Goal: Task Accomplishment & Management: Use online tool/utility

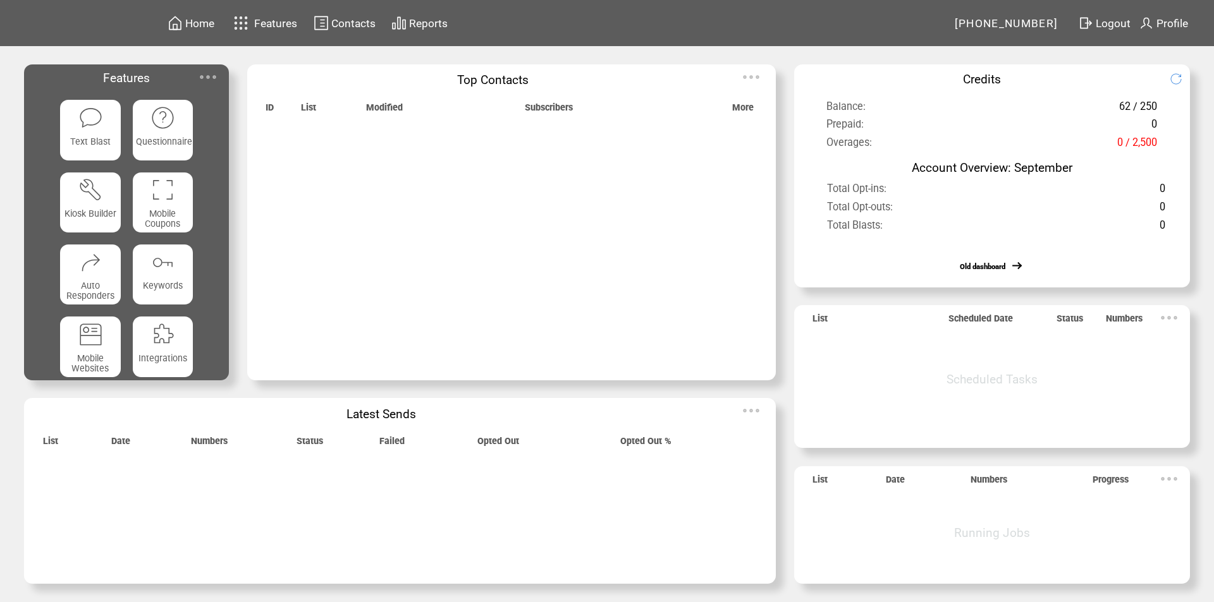
click at [206, 75] on img at bounding box center [207, 76] width 25 height 25
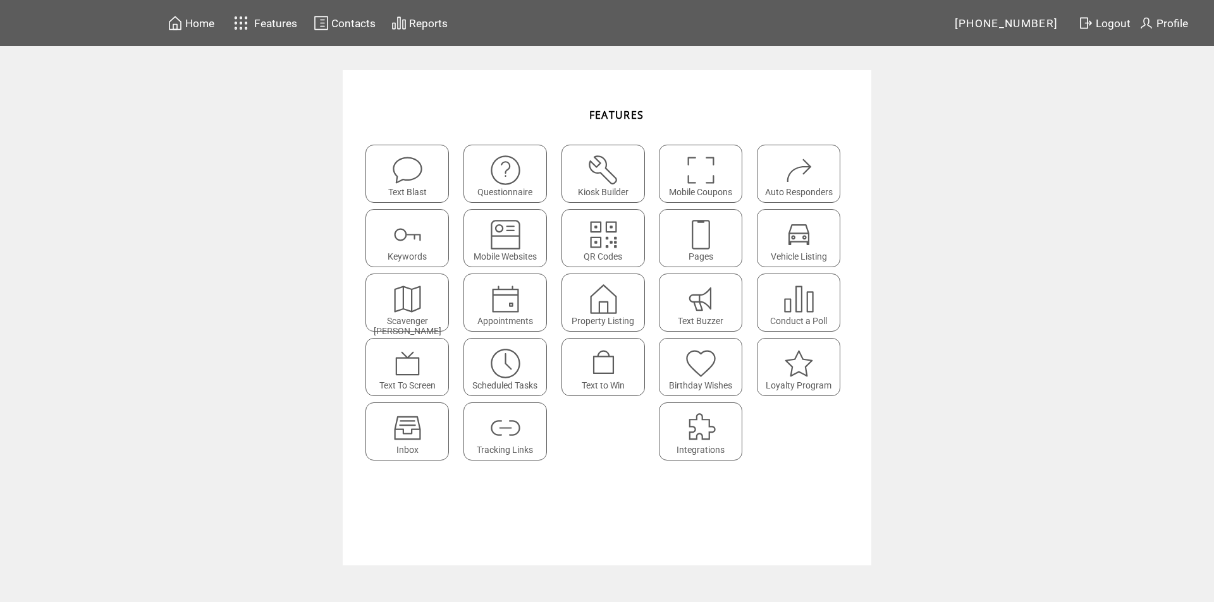
click at [411, 425] on img at bounding box center [408, 428] width 34 height 34
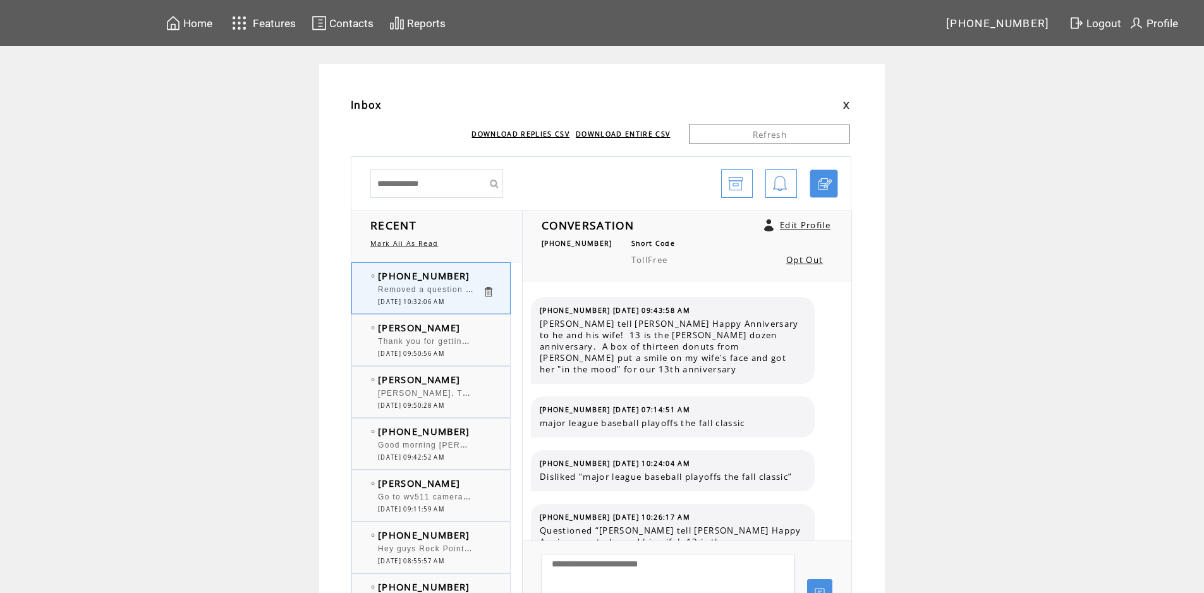
scroll to position [141, 0]
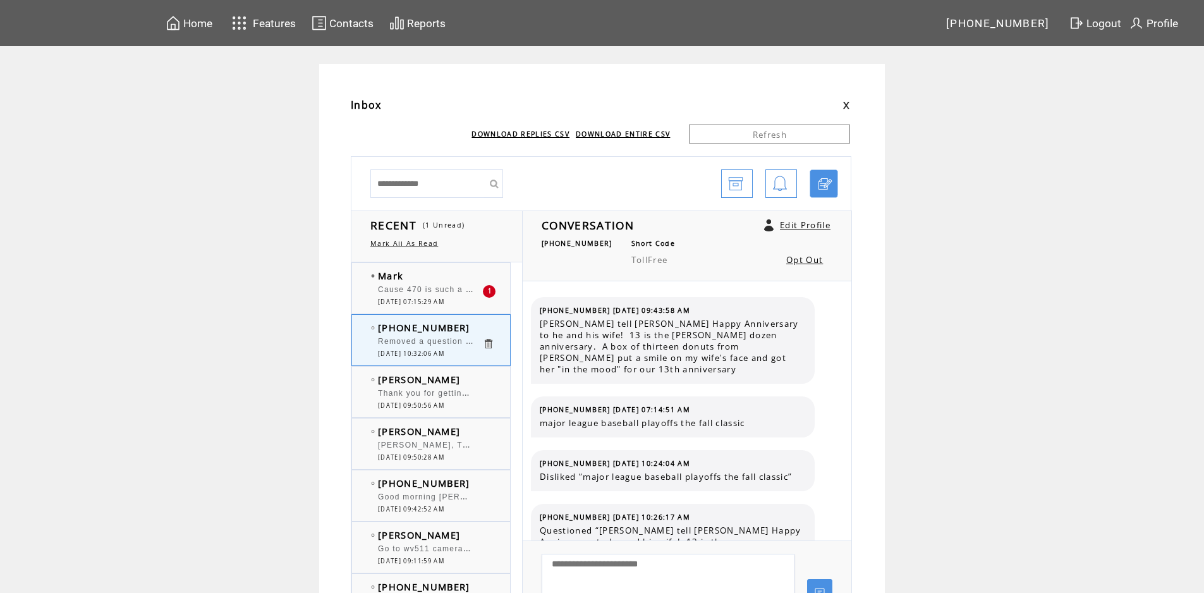
scroll to position [141, 0]
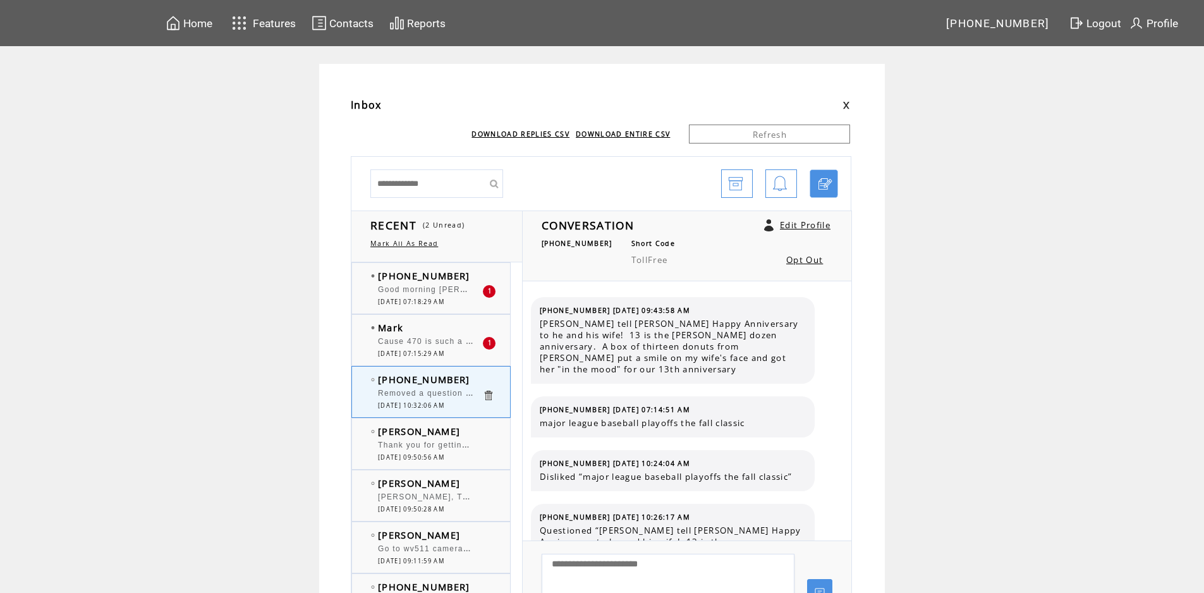
scroll to position [141, 0]
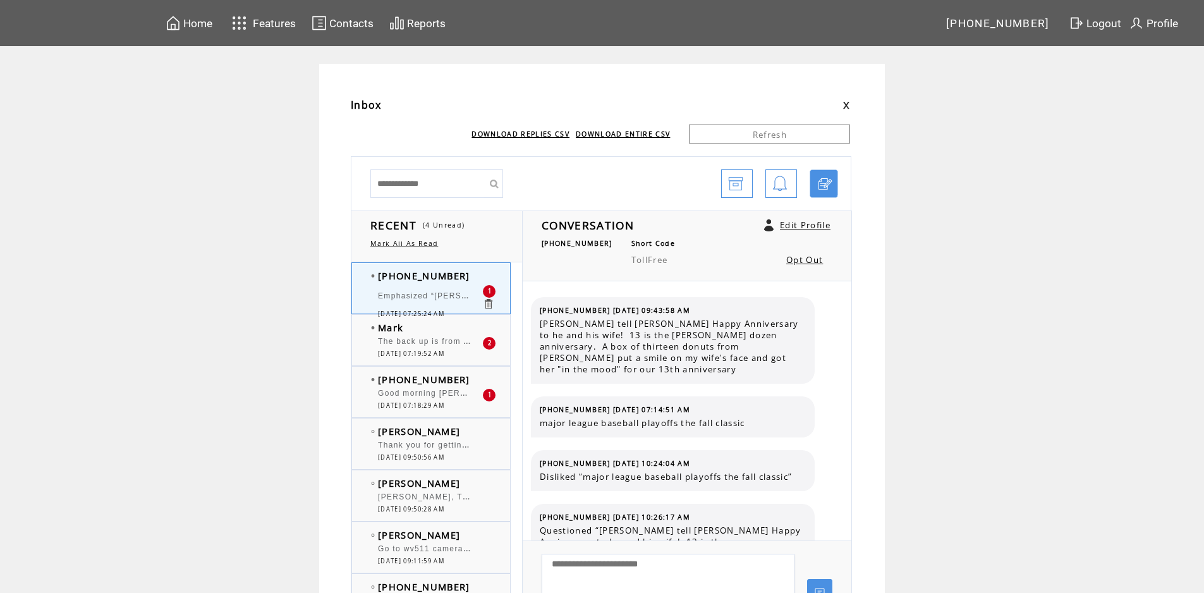
scroll to position [252, 0]
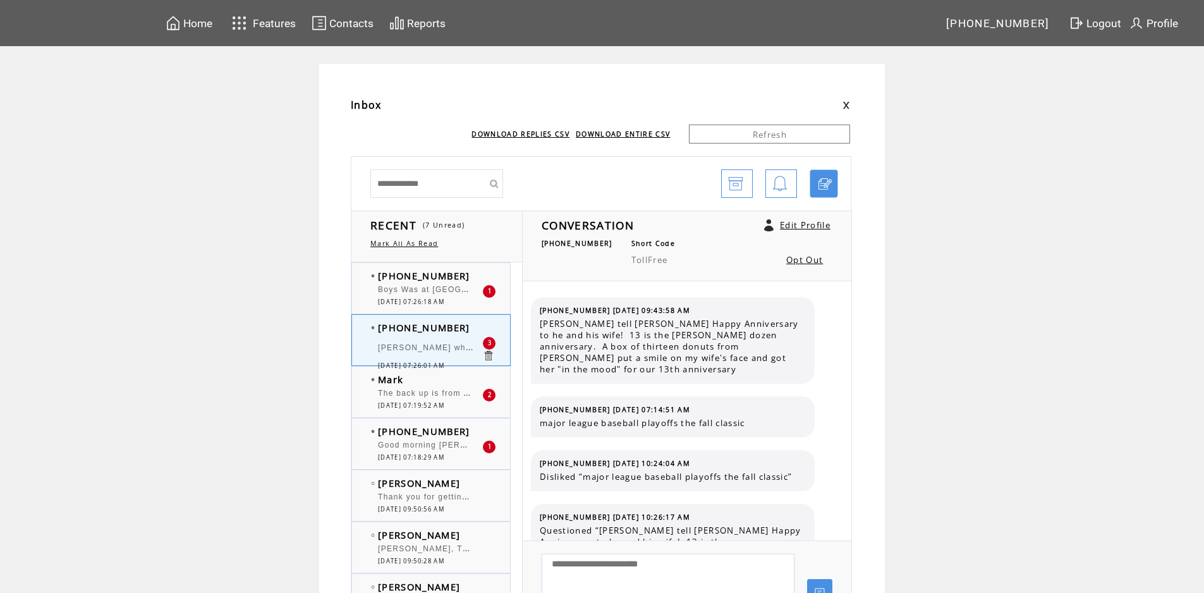
scroll to position [416, 0]
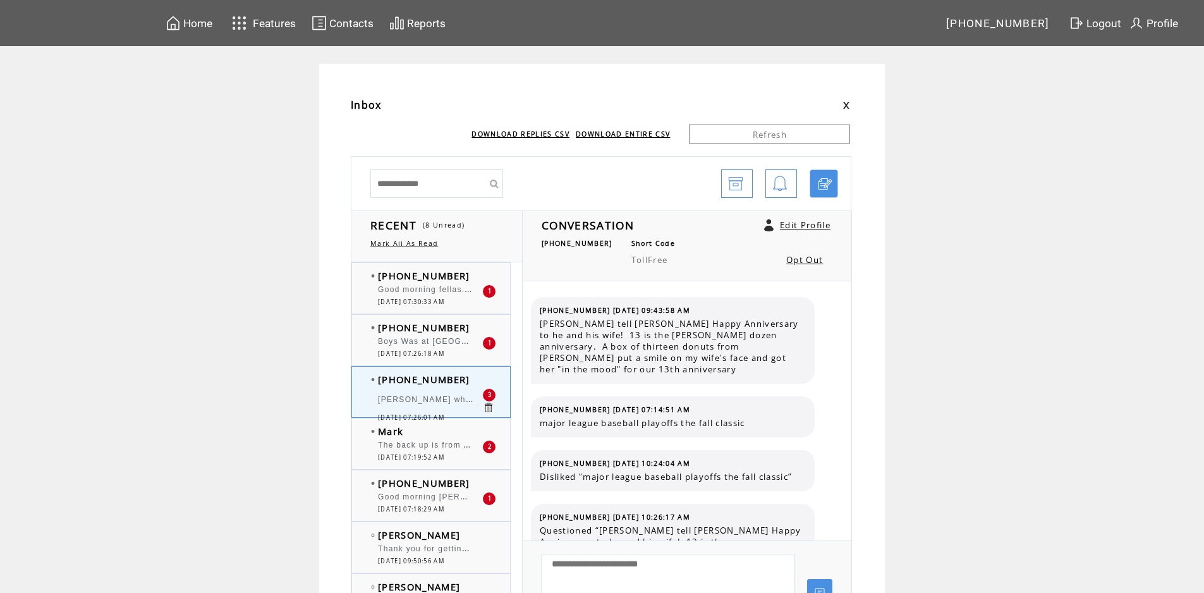
scroll to position [416, 0]
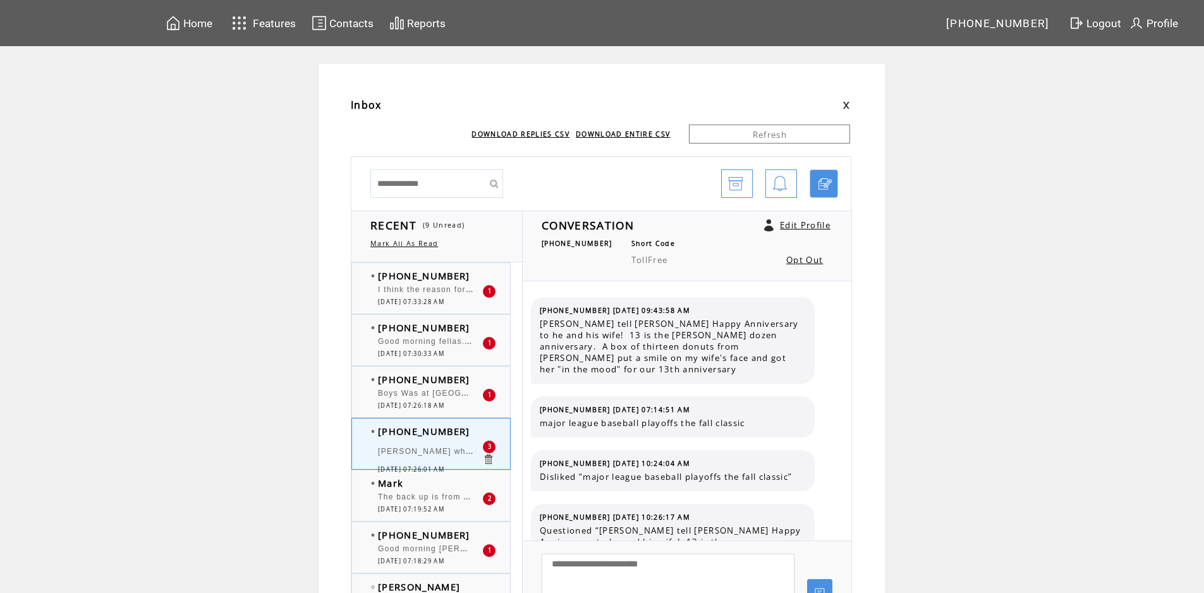
scroll to position [416, 0]
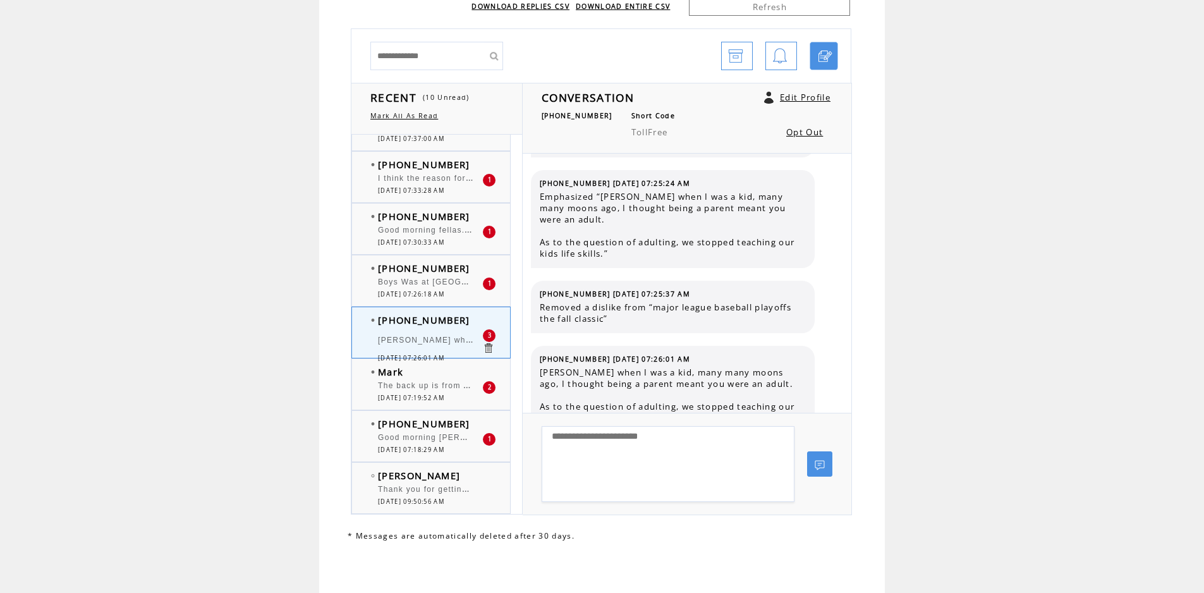
scroll to position [63, 0]
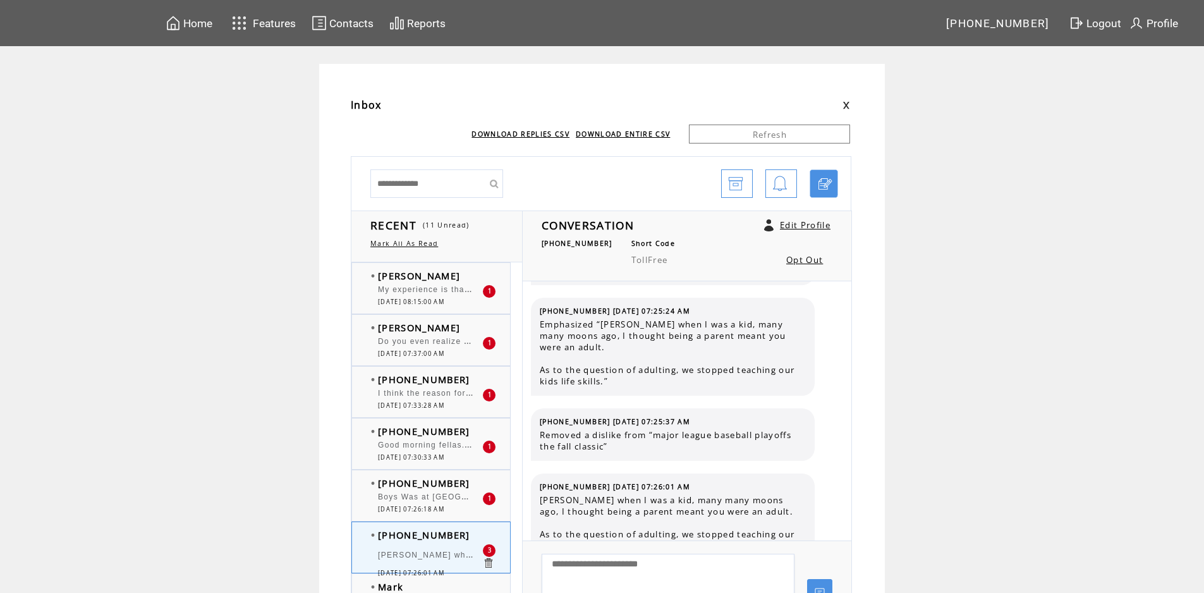
click at [432, 293] on span "My experience is that the Stoltzes at MAC-STO have always been very receptive t…" at bounding box center [680, 288] width 604 height 13
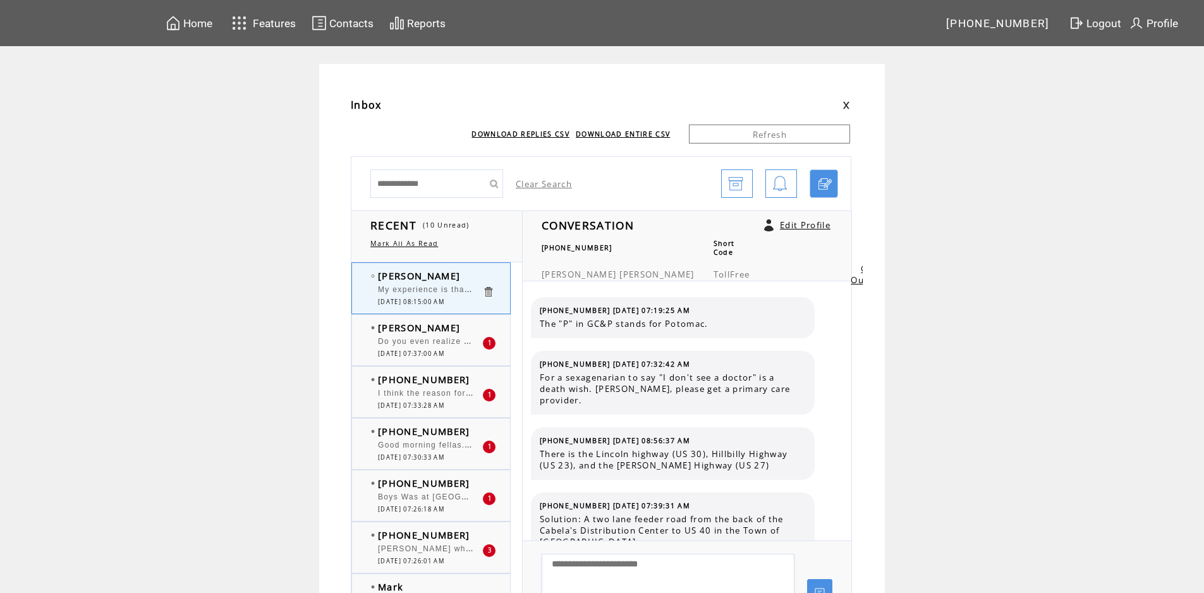
scroll to position [466, 0]
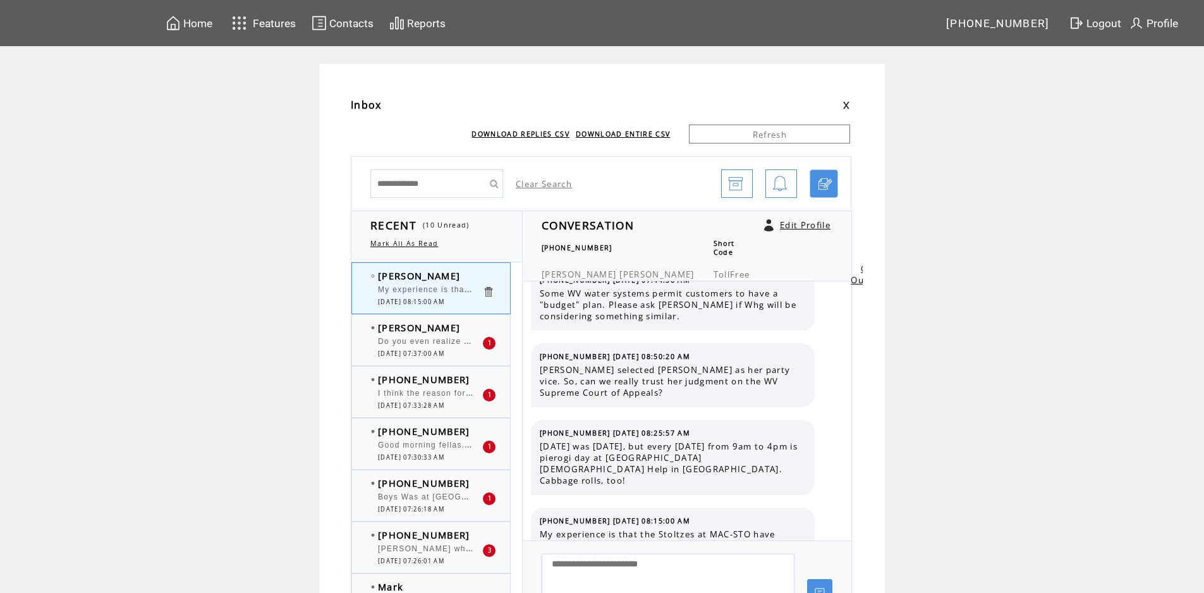
click at [425, 334] on div at bounding box center [430, 335] width 104 height 3
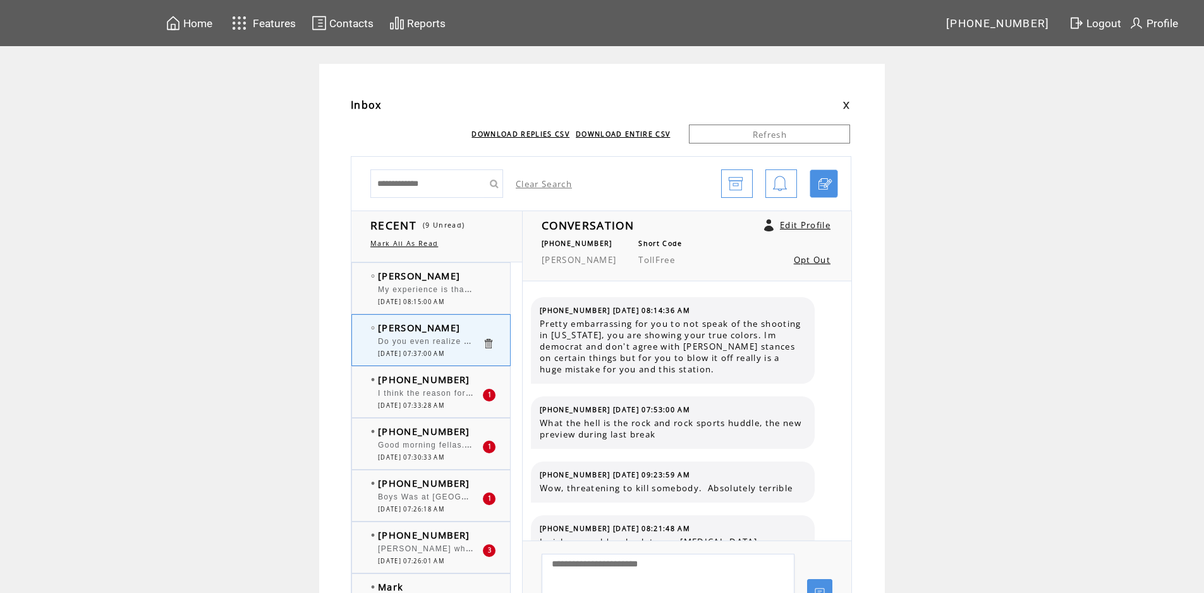
scroll to position [1217, 0]
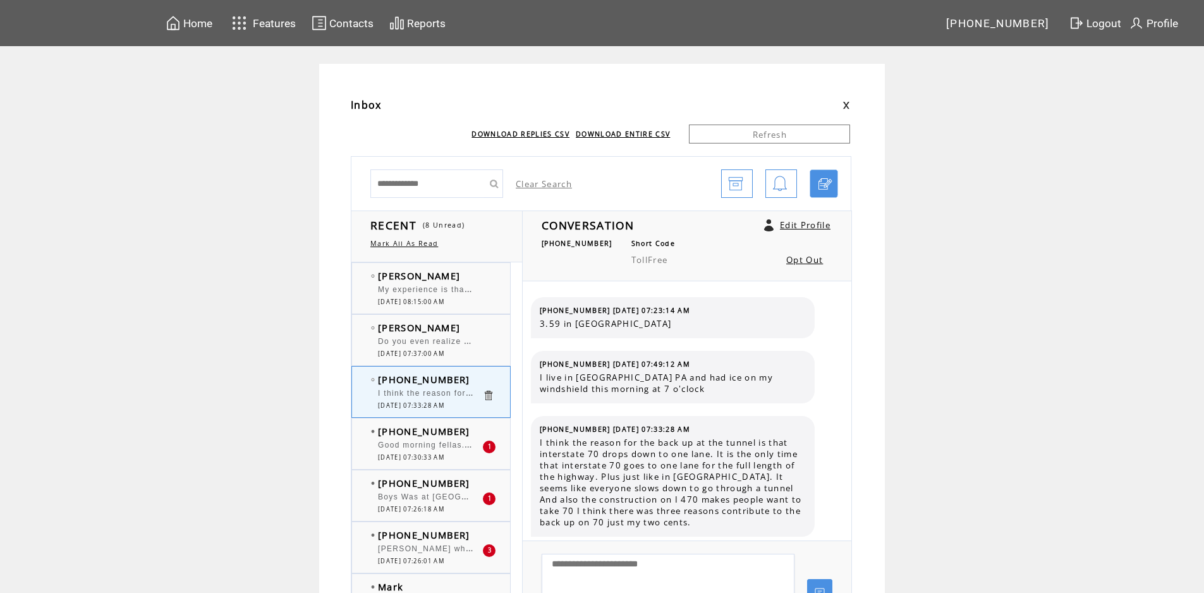
click at [406, 449] on span "Good morning fellas...love the SATCHMO version, personally." at bounding box center [506, 443] width 257 height 13
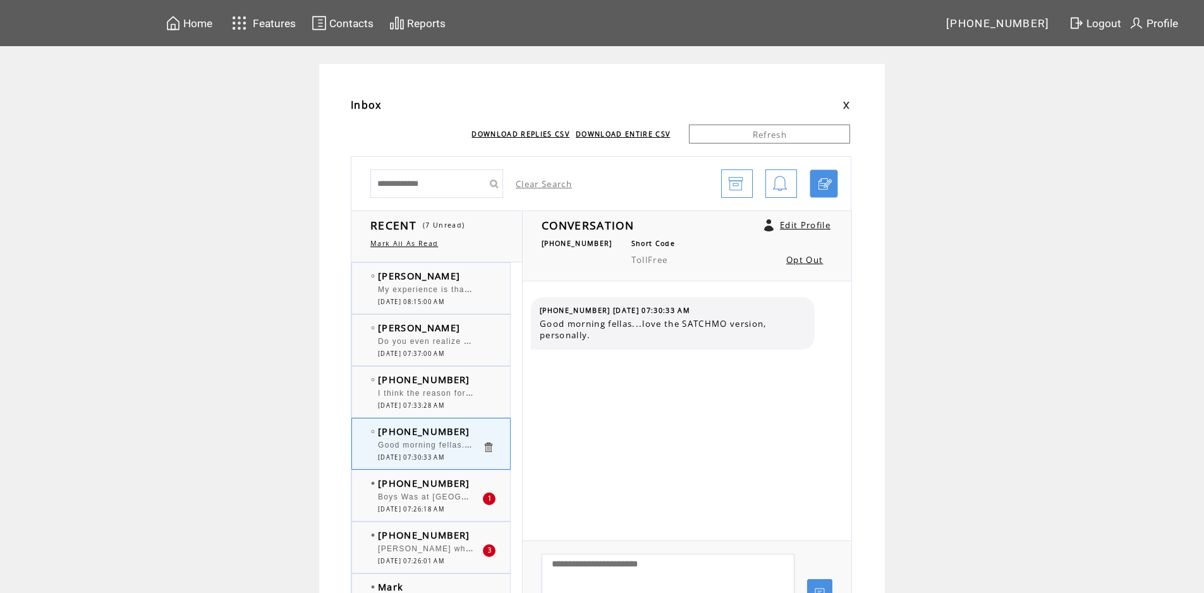
click at [424, 498] on span "Boys Was at [GEOGRAPHIC_DATA] other day Deceived to grab two of the Dubai choco…" at bounding box center [743, 495] width 731 height 13
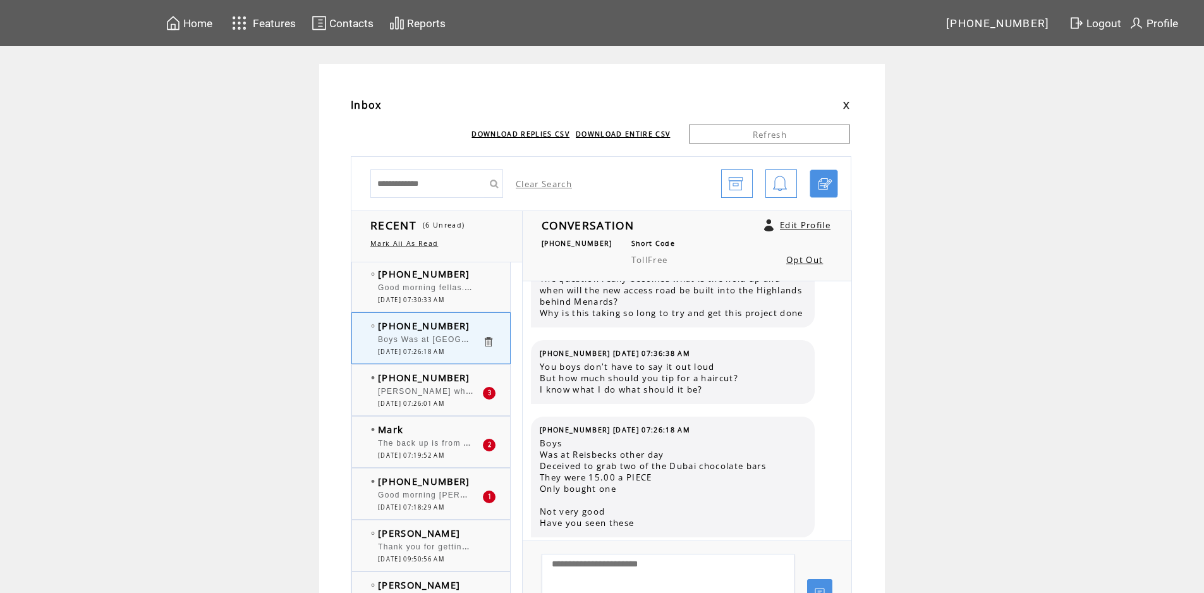
scroll to position [126, 0]
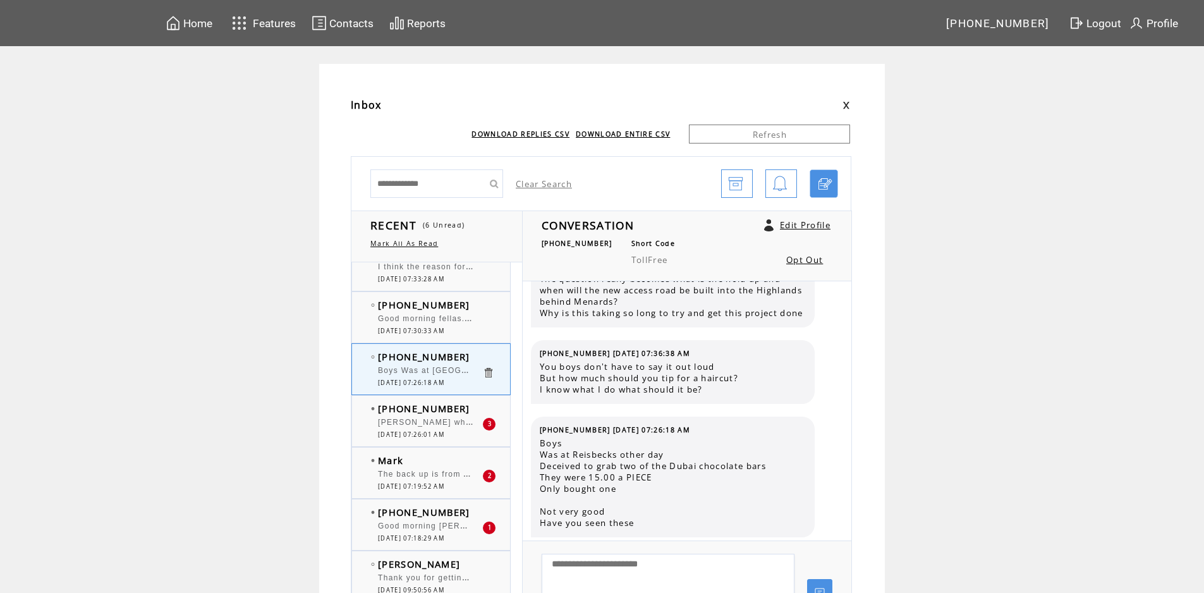
click at [451, 430] on tbody "(304) 780-5374 Howard when I was a kid, many many moons ago, I thought being a …" at bounding box center [439, 420] width 137 height 37
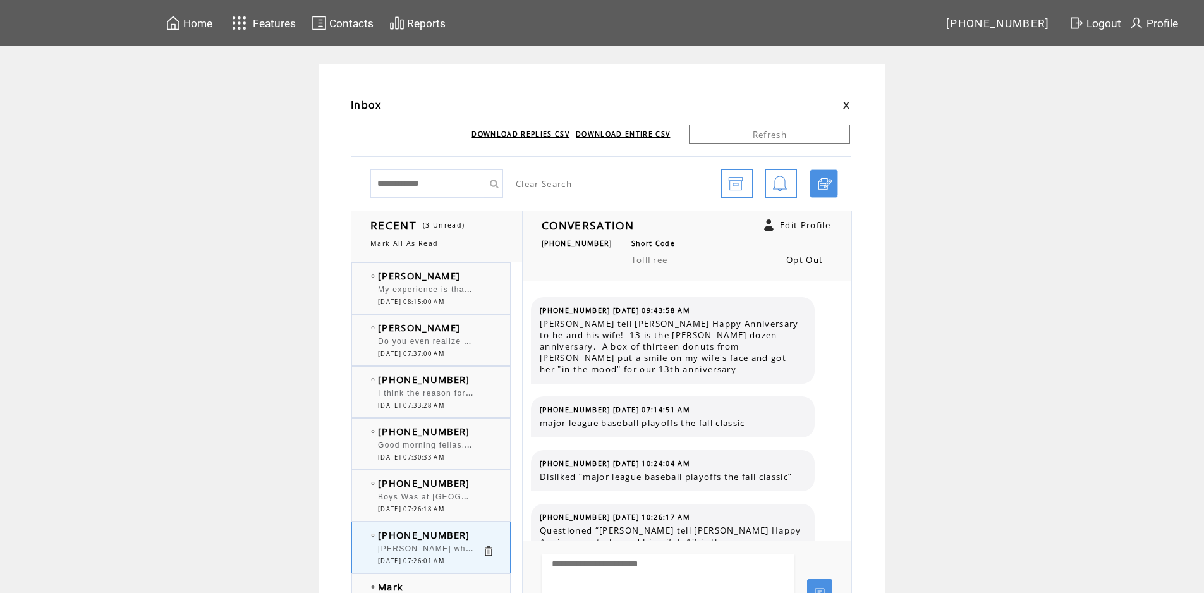
scroll to position [416, 0]
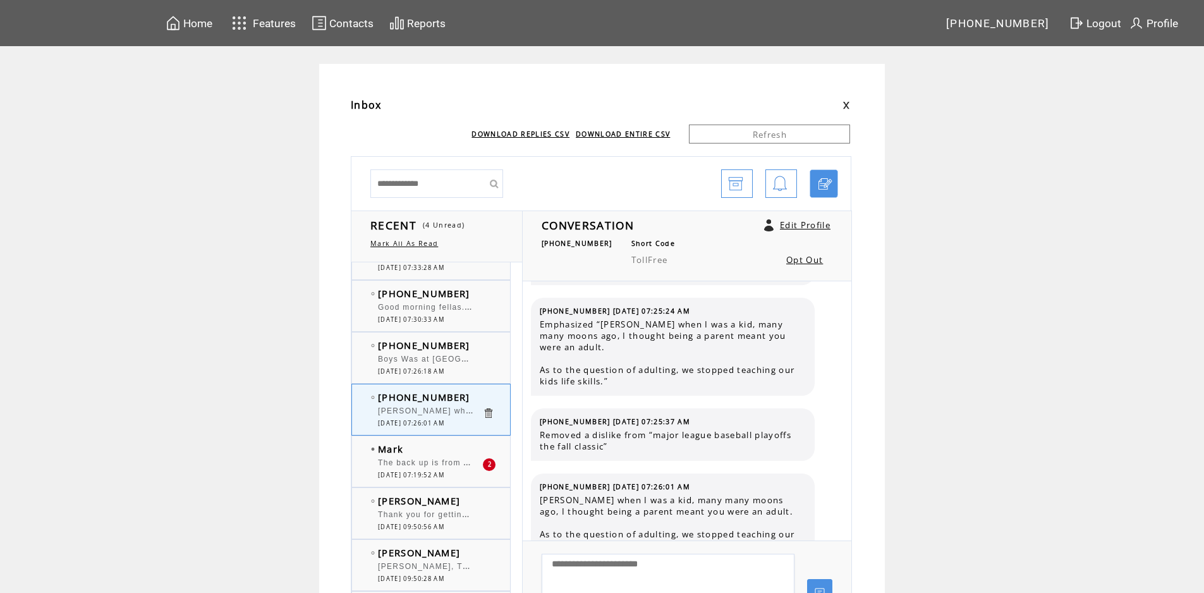
scroll to position [253, 0]
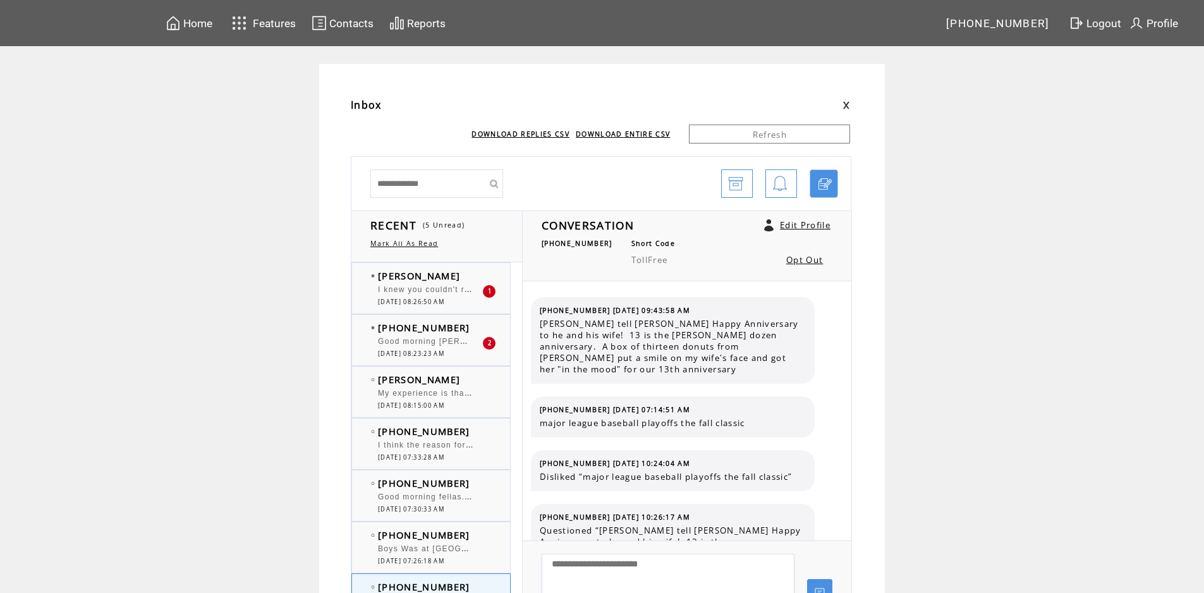
scroll to position [416, 0]
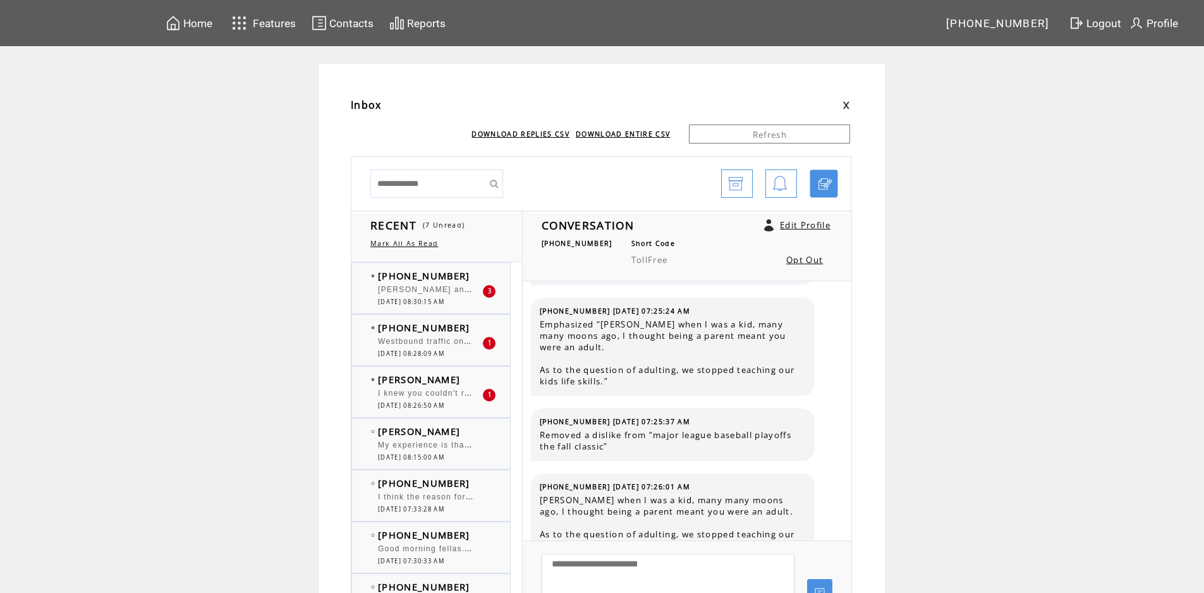
click at [424, 398] on div "I knew you couldn't read this text, because its true, she isnt your wife, she i…" at bounding box center [430, 395] width 104 height 13
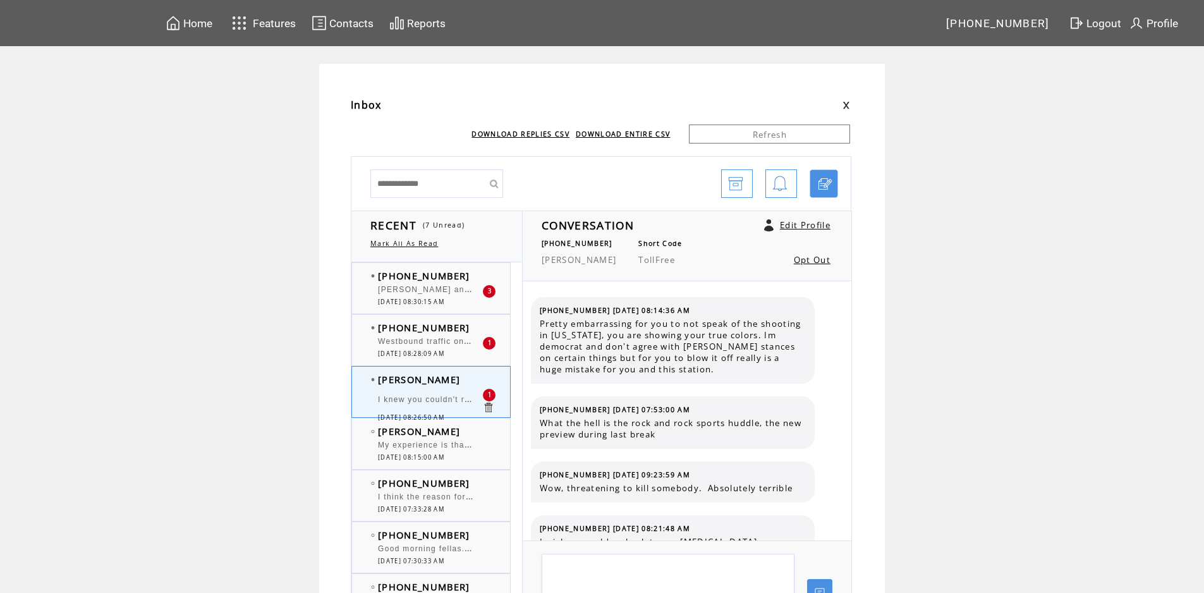
scroll to position [1282, 0]
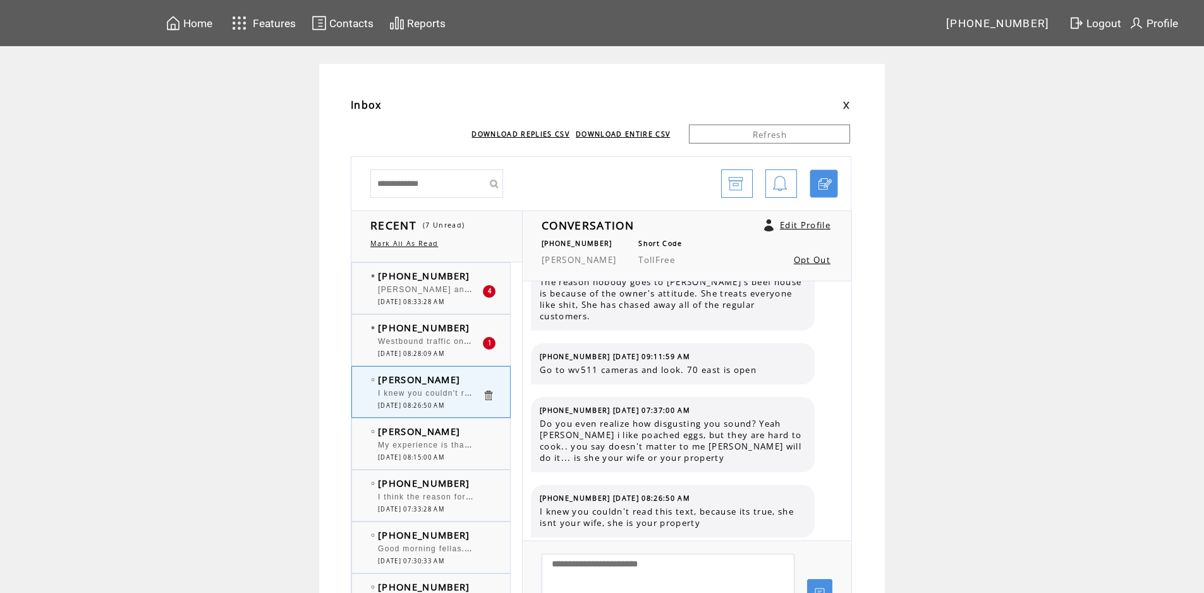
click at [459, 345] on span "Westbound traffic on 40 at standstill between [PERSON_NAME] and [PERSON_NAME]." at bounding box center [559, 340] width 362 height 13
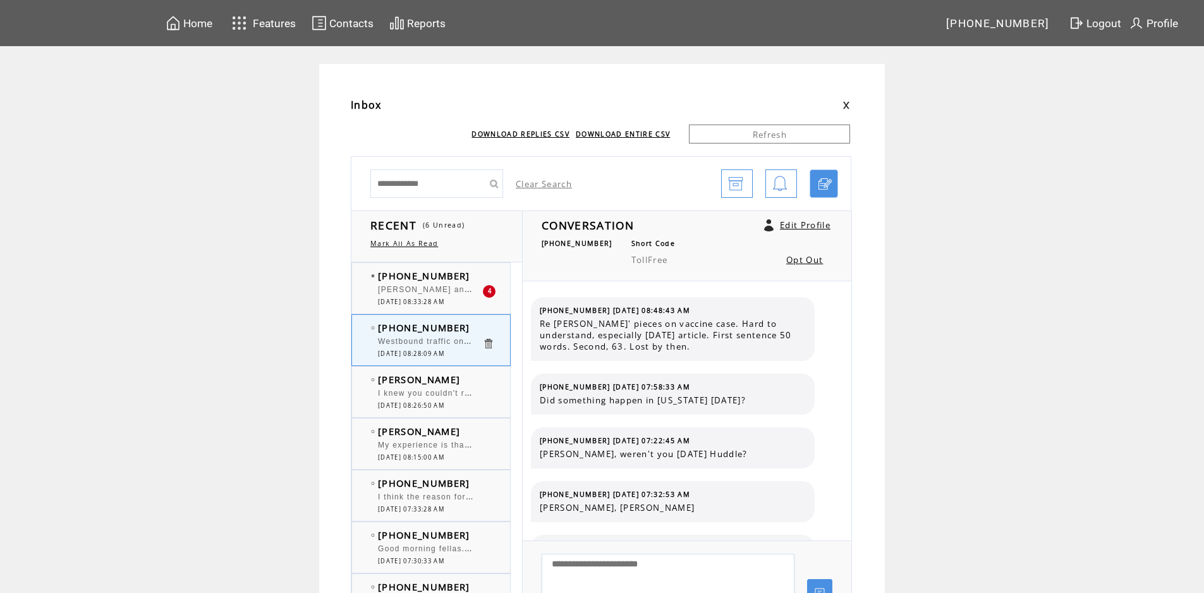
scroll to position [828, 0]
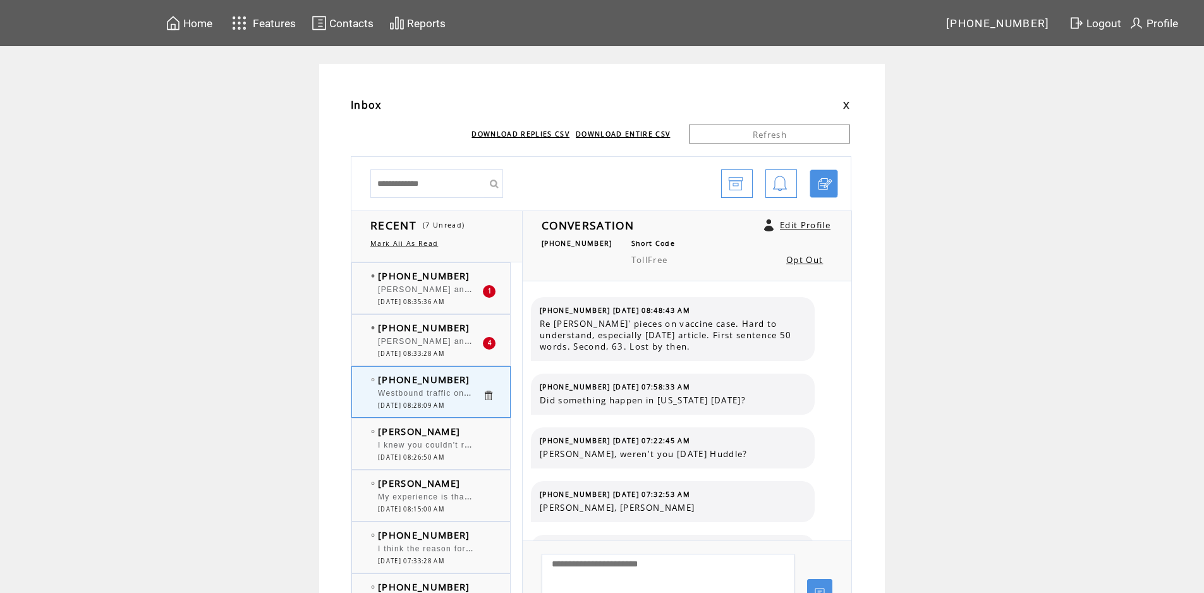
scroll to position [828, 0]
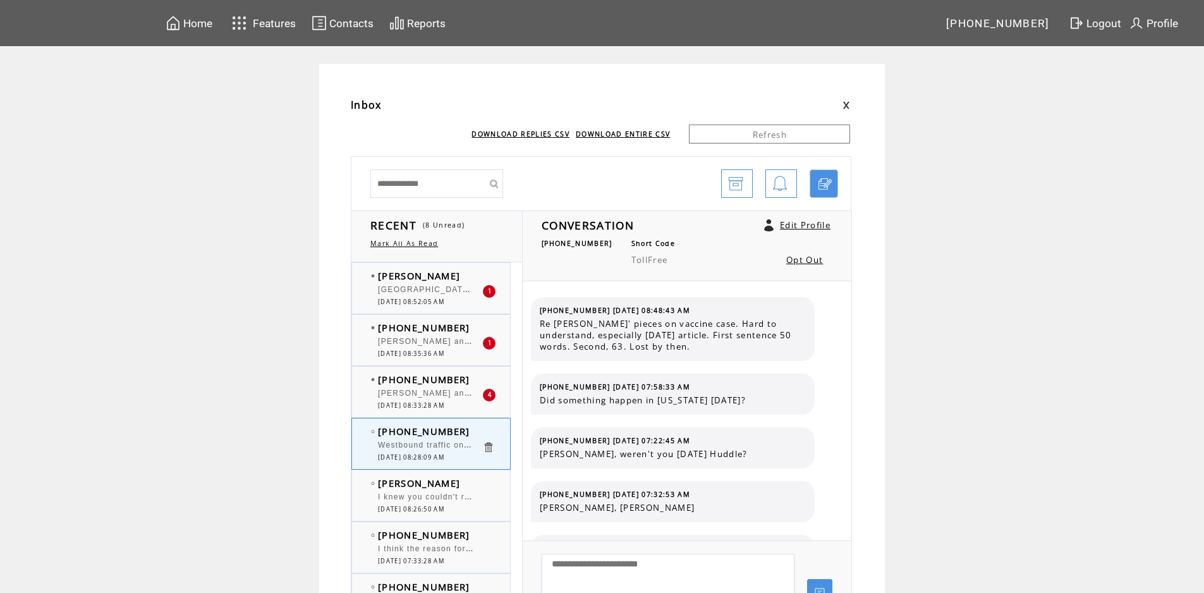
scroll to position [828, 0]
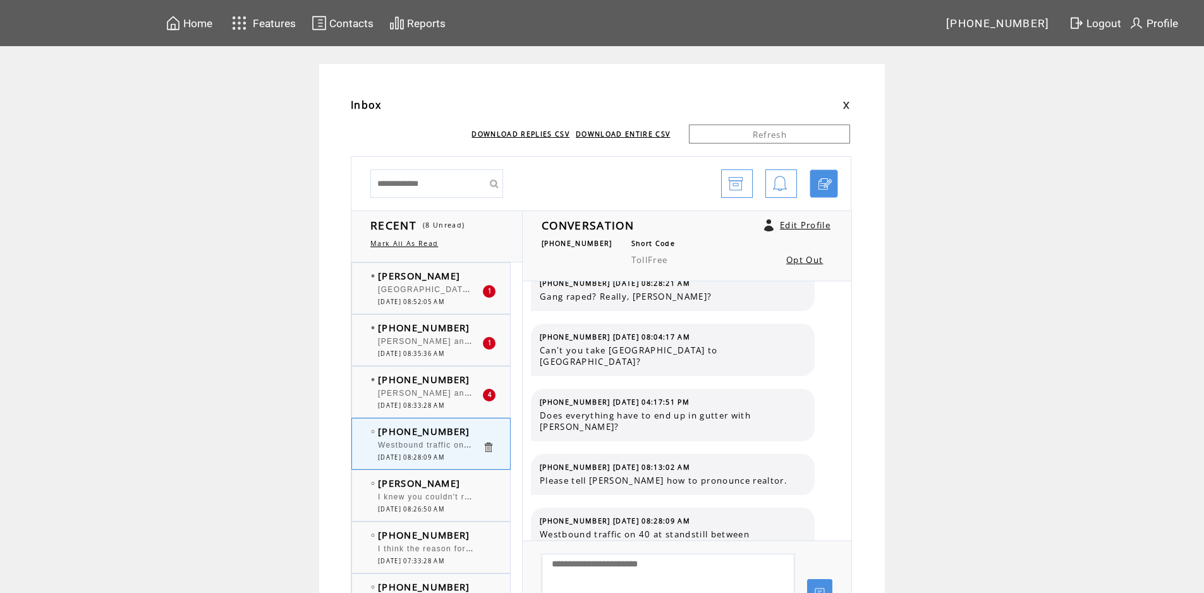
click at [442, 288] on span "[GEOGRAPHIC_DATA]: [PERSON_NAME] Smorgasbord, [PERSON_NAME][GEOGRAPHIC_DATA], […" at bounding box center [687, 288] width 619 height 13
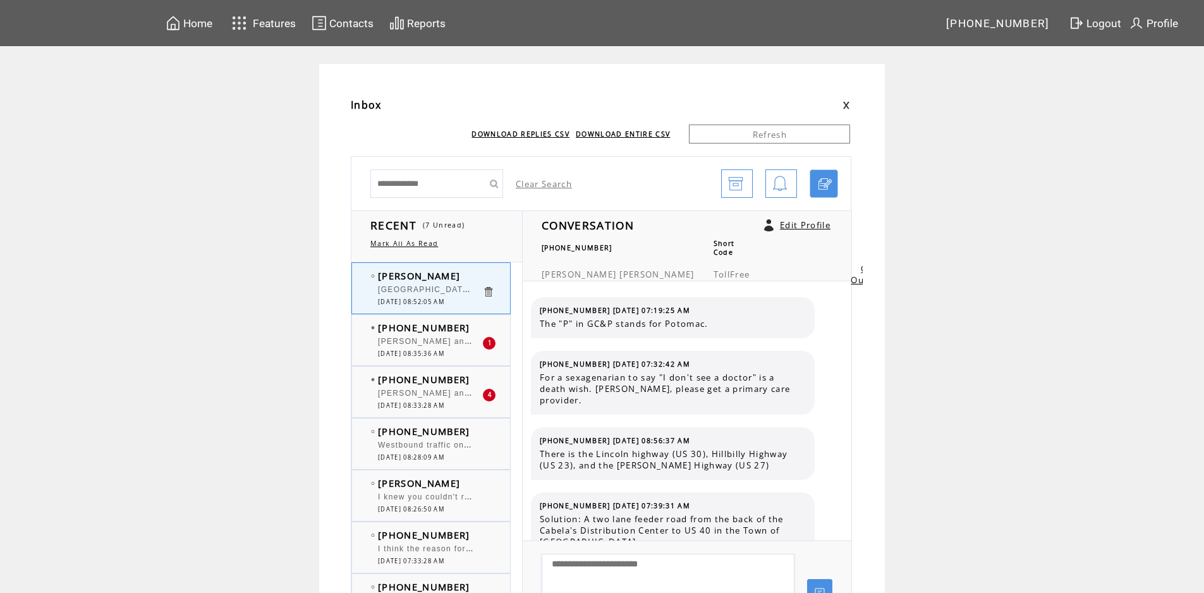
scroll to position [532, 0]
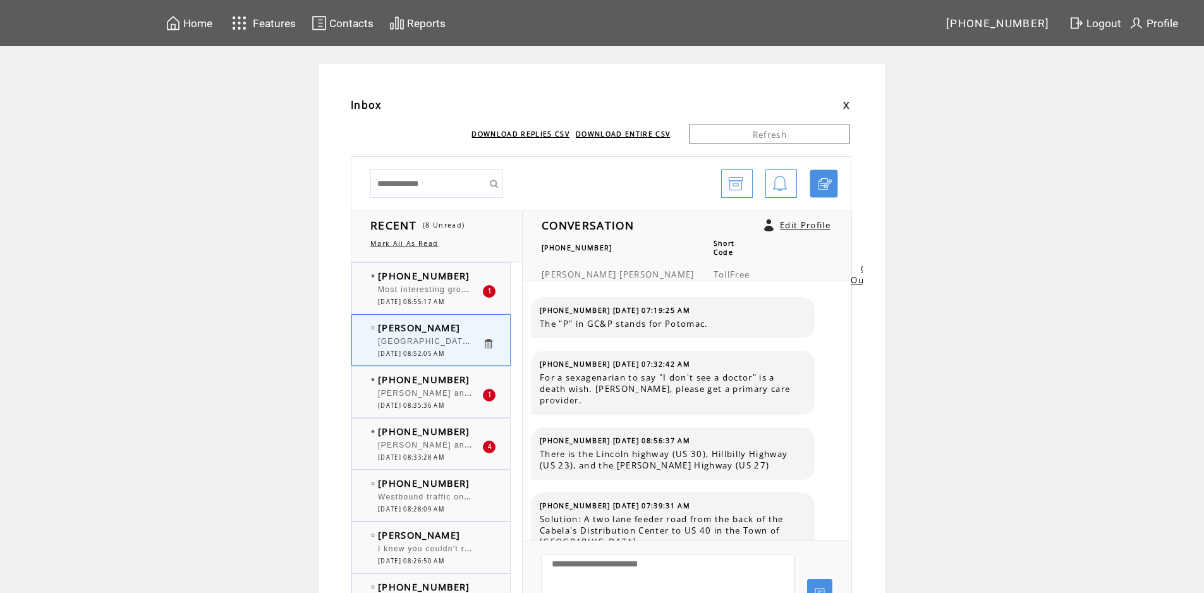
scroll to position [532, 0]
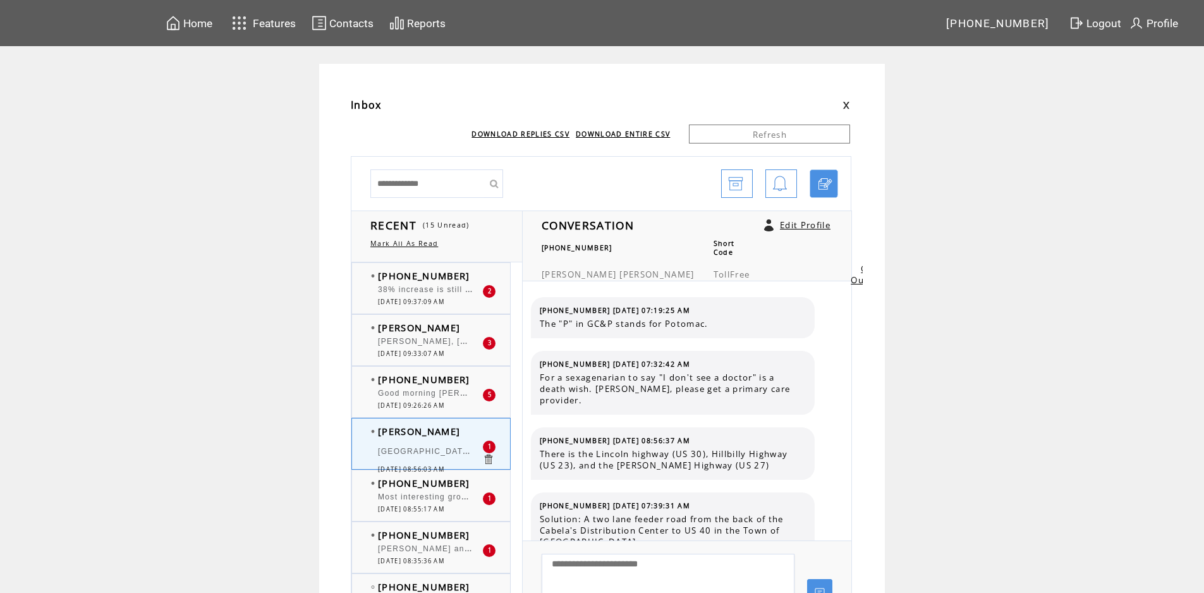
scroll to position [608, 0]
